Goal: Complete application form

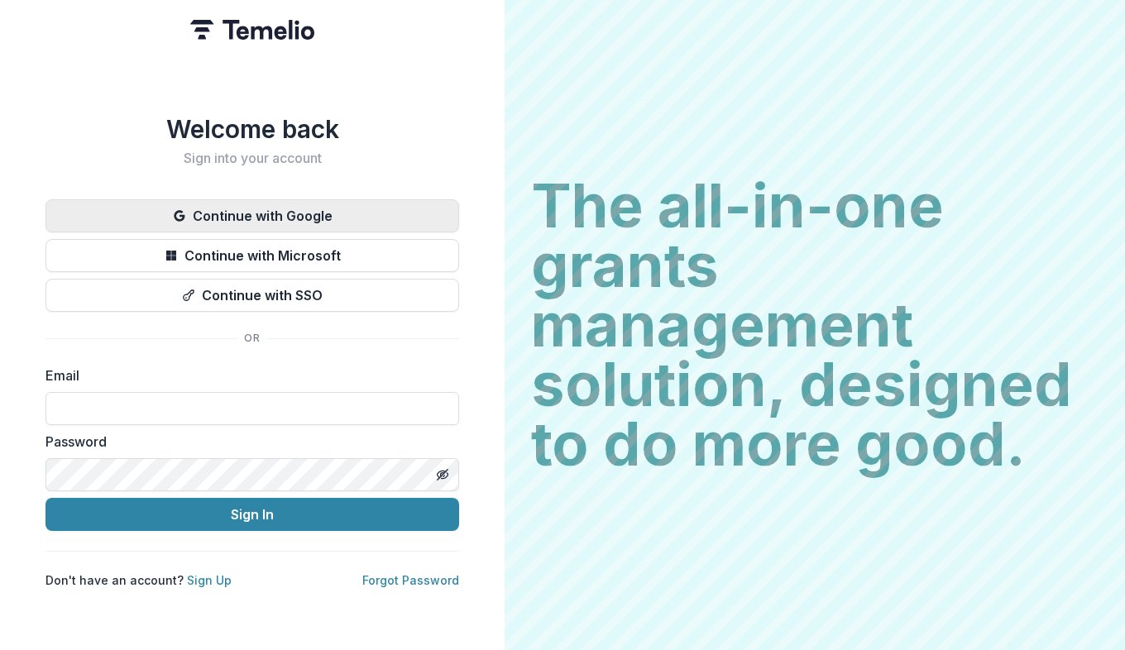
click at [286, 211] on button "Continue with Google" at bounding box center [253, 215] width 414 height 33
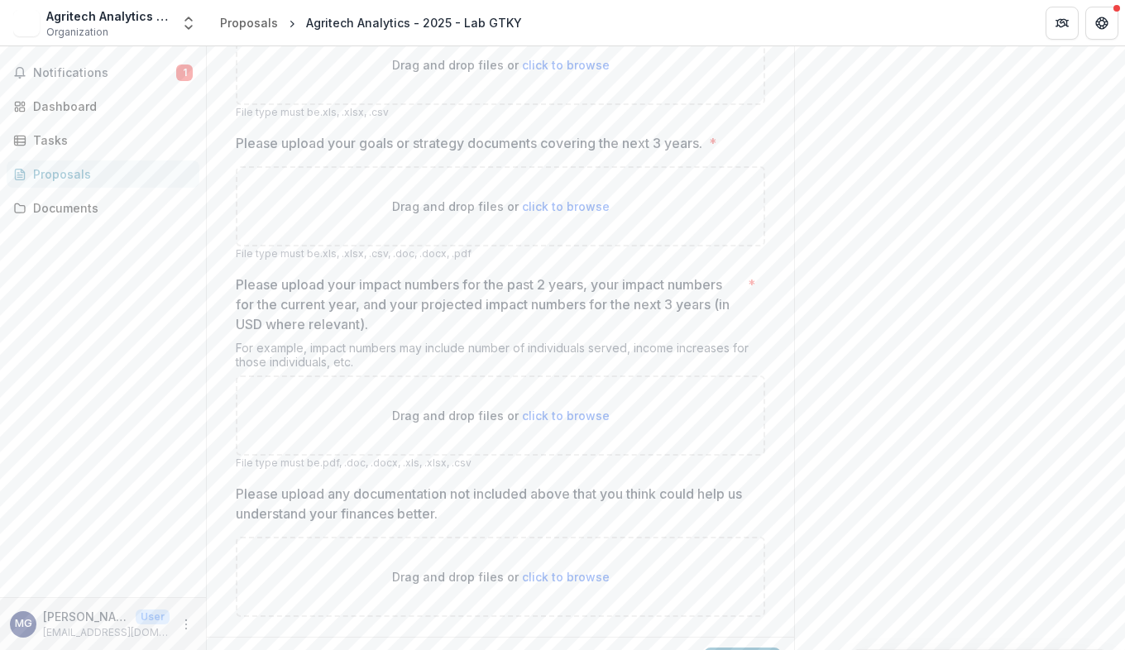
scroll to position [1323, 0]
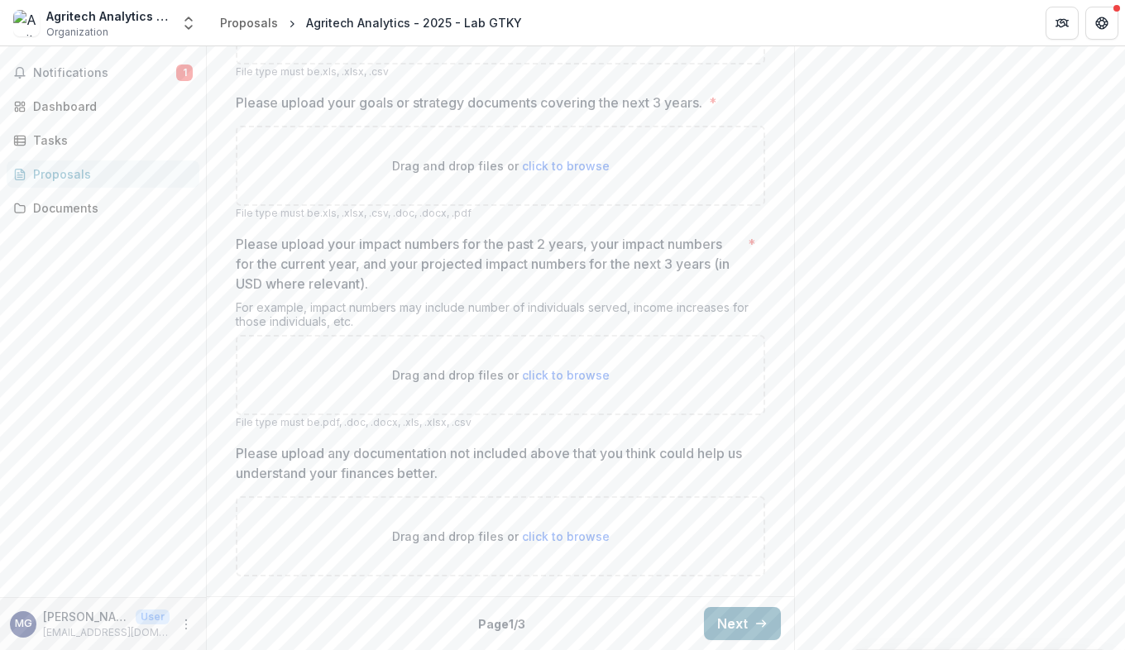
click at [719, 623] on button "Next" at bounding box center [742, 623] width 77 height 33
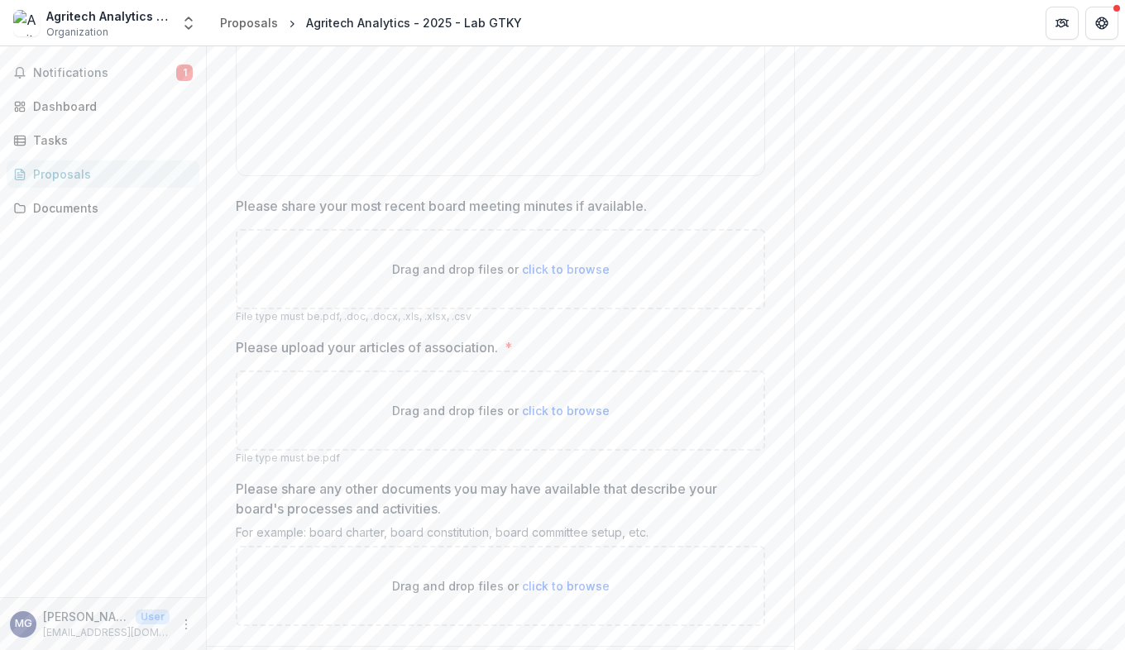
scroll to position [655, 0]
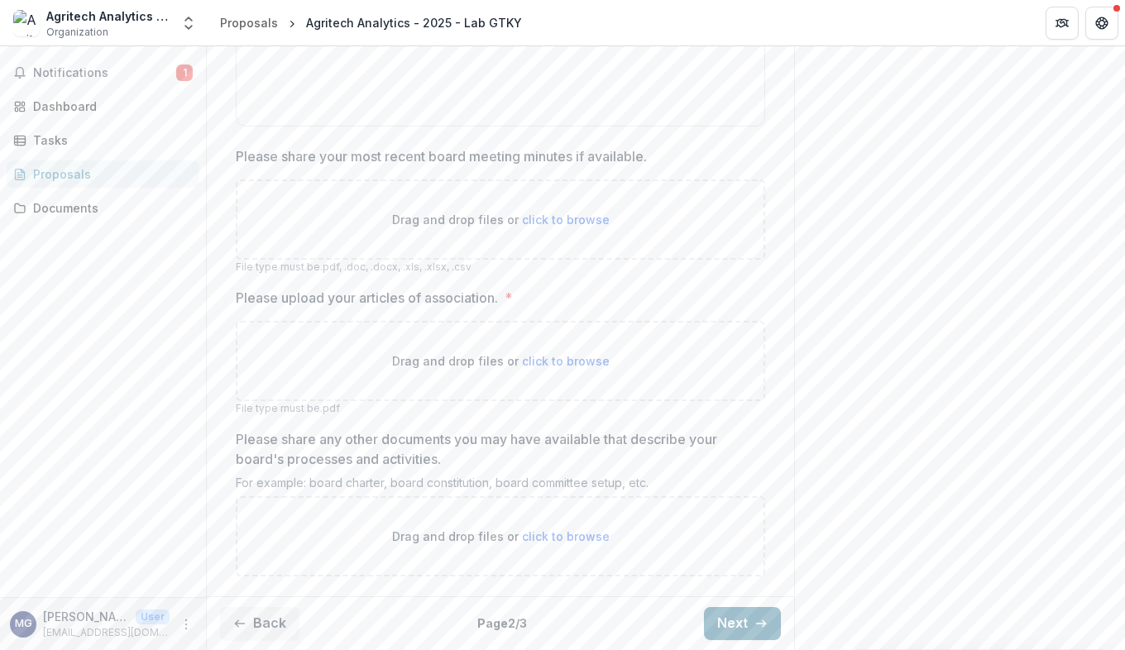
click at [732, 627] on button "Next" at bounding box center [742, 623] width 77 height 33
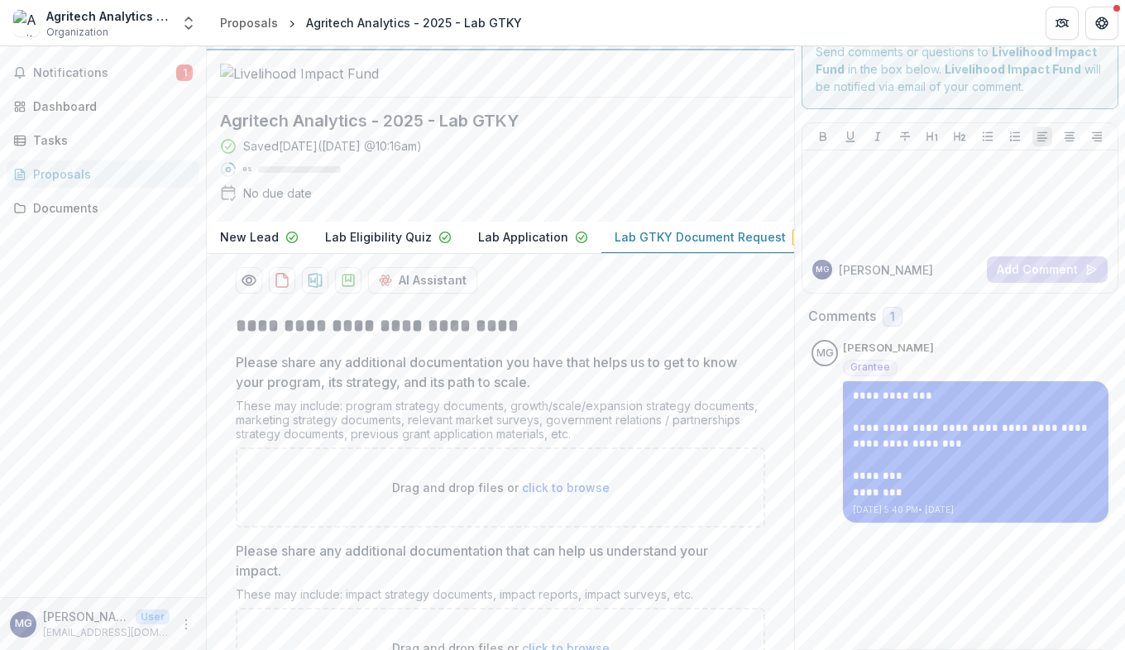
scroll to position [0, 0]
